Goal: Obtain resource: Obtain resource

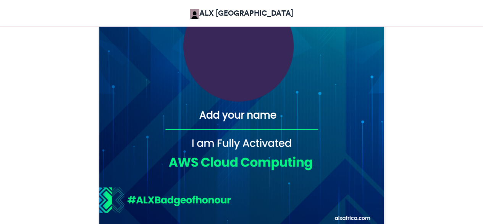
scroll to position [298, 0]
click at [216, 118] on img at bounding box center [242, 85] width 286 height 286
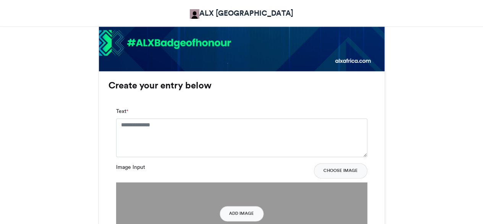
scroll to position [458, 0]
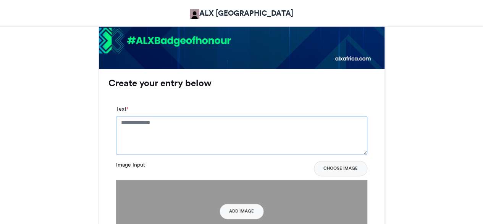
click at [195, 130] on textarea "Text *" at bounding box center [241, 135] width 251 height 38
type textarea "**********"
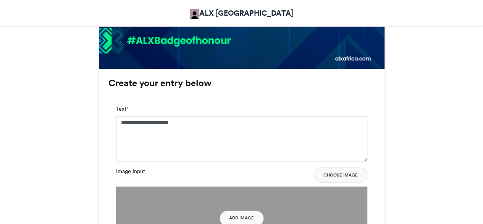
click at [209, 202] on img at bounding box center [241, 217] width 251 height 63
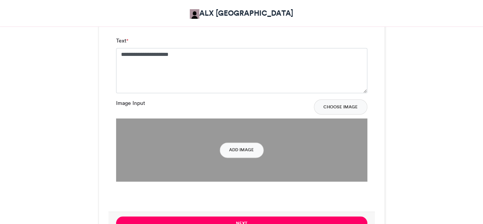
scroll to position [530, 0]
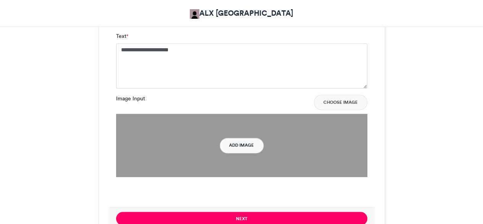
click at [255, 146] on button "Add Image" at bounding box center [242, 145] width 44 height 15
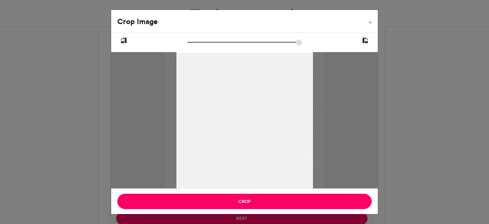
type input "******"
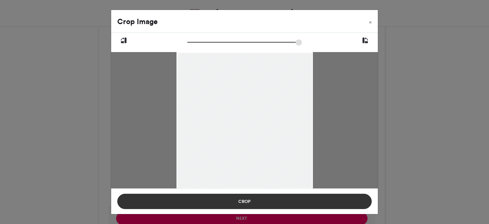
click at [240, 201] on button "Crop" at bounding box center [244, 200] width 255 height 15
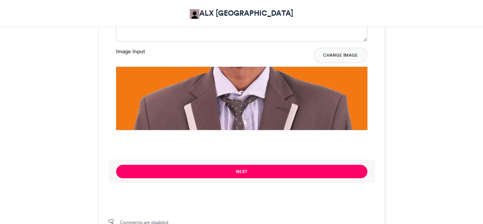
scroll to position [563, 0]
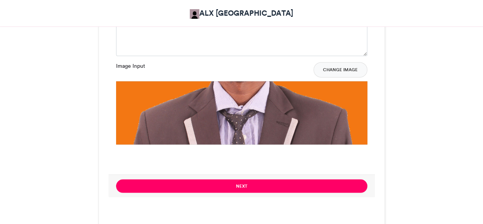
click at [271, 114] on img at bounding box center [241, 206] width 251 height 251
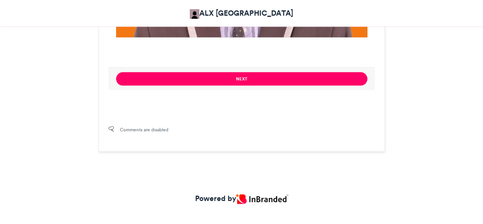
scroll to position [680, 0]
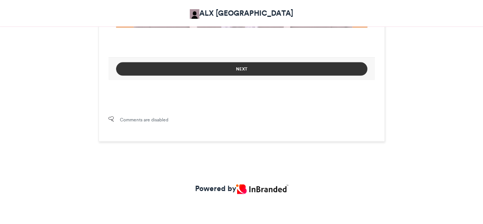
click at [261, 65] on button "Next" at bounding box center [241, 68] width 251 height 13
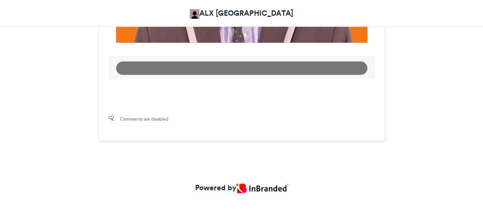
scroll to position [664, 0]
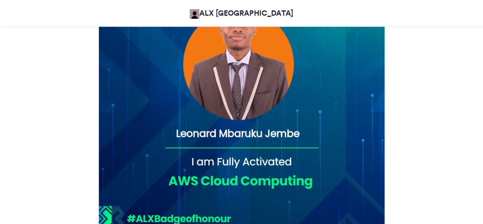
click at [261, 65] on img at bounding box center [242, 104] width 286 height 286
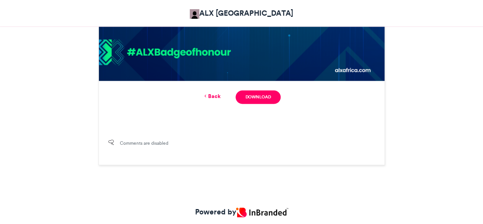
scroll to position [461, 0]
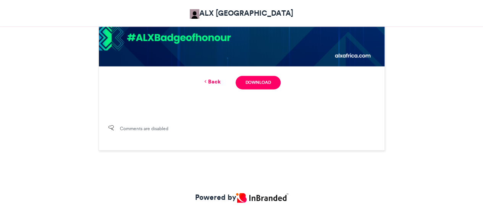
click at [207, 76] on div "Back Download" at bounding box center [242, 82] width 267 height 13
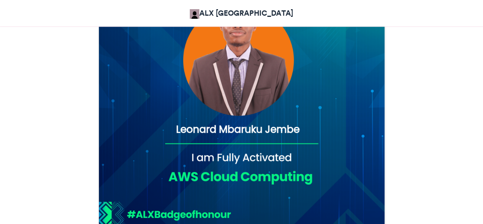
scroll to position [470, 0]
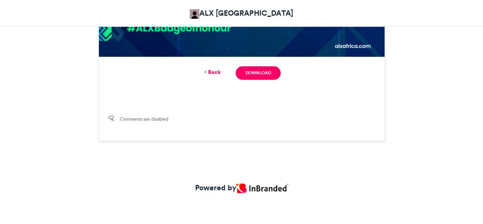
click at [211, 70] on link "Back" at bounding box center [212, 72] width 18 height 8
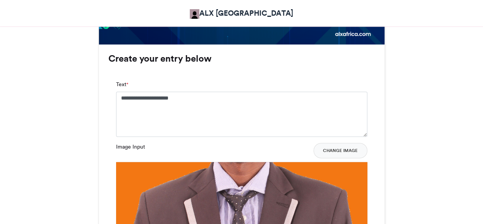
scroll to position [482, 0]
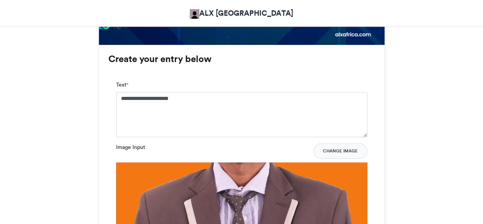
click at [338, 152] on button "Change Image" at bounding box center [341, 150] width 54 height 15
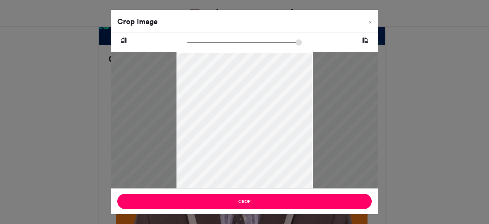
click at [271, 43] on input "zoom" at bounding box center [244, 42] width 115 height 7
click at [191, 41] on input "zoom" at bounding box center [244, 42] width 115 height 7
type input "******"
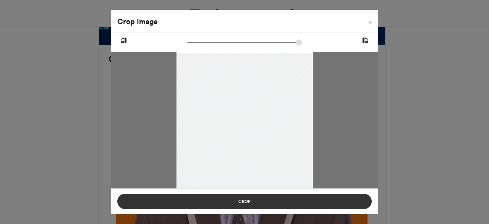
click at [250, 200] on button "Crop" at bounding box center [244, 200] width 255 height 15
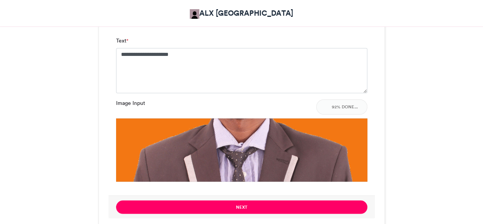
scroll to position [527, 0]
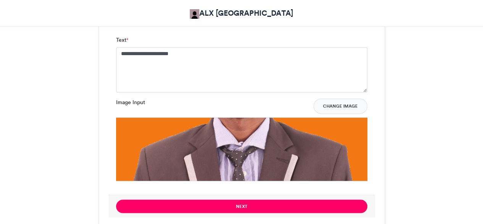
drag, startPoint x: 267, startPoint y: 183, endPoint x: 264, endPoint y: 130, distance: 53.2
click at [264, 130] on div "**********" at bounding box center [242, 111] width 267 height 166
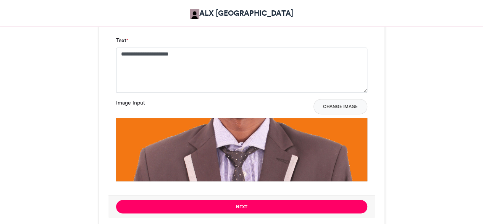
scroll to position [664, 0]
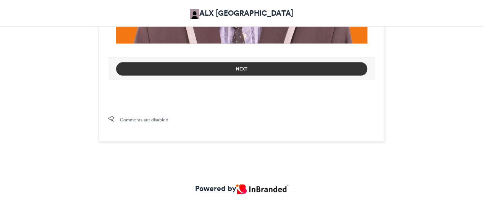
click at [233, 62] on button "Next" at bounding box center [241, 68] width 251 height 13
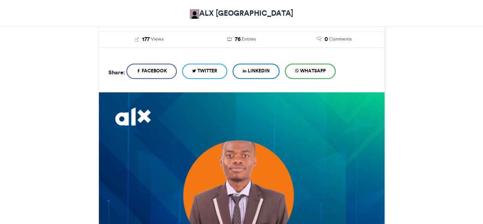
scroll to position [158, 0]
